Goal: Find specific page/section: Locate a particular part of the current website

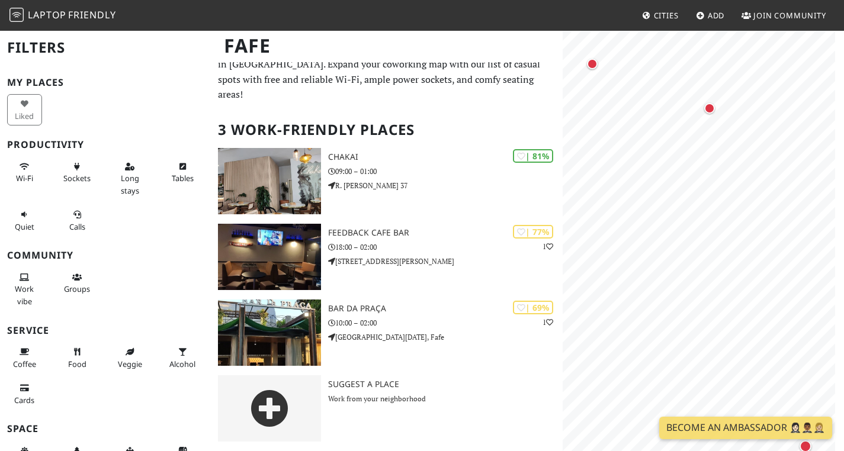
scroll to position [28, 0]
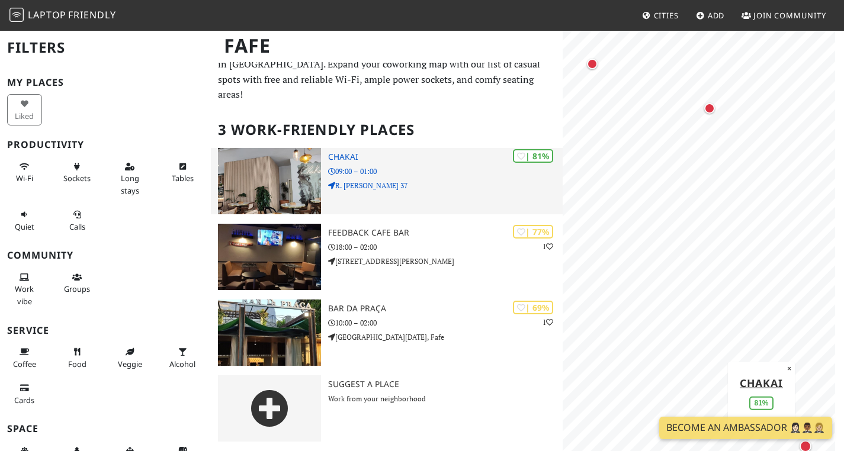
click at [344, 152] on h3 "Chakai" at bounding box center [445, 157] width 234 height 10
